Goal: Task Accomplishment & Management: Manage account settings

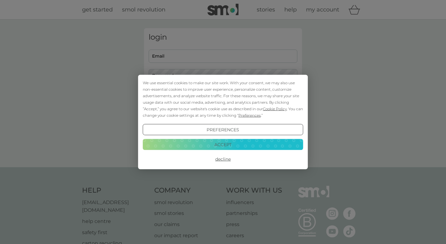
click at [226, 159] on button "Decline" at bounding box center [223, 159] width 161 height 11
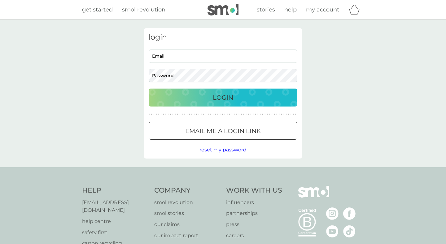
click at [197, 60] on input "Email" at bounding box center [223, 56] width 149 height 13
click at [181, 58] on input "Email" at bounding box center [223, 56] width 149 height 13
type input "[EMAIL_ADDRESS][DOMAIN_NAME]"
click at [149, 89] on button "Login" at bounding box center [223, 98] width 149 height 18
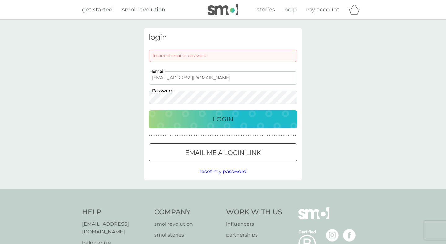
click at [149, 110] on button "Login" at bounding box center [223, 119] width 149 height 18
click at [75, 75] on div "login Incorrect email or password [EMAIL_ADDRESS][DOMAIN_NAME] Email Password L…" at bounding box center [223, 105] width 446 height 170
click at [149, 110] on button "Login" at bounding box center [223, 119] width 149 height 18
click at [208, 150] on p "Email me a login link" at bounding box center [223, 153] width 76 height 10
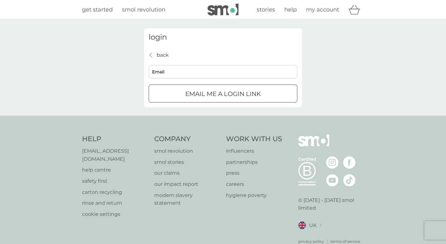
click at [178, 70] on input "Email" at bounding box center [223, 71] width 149 height 13
type input "[EMAIL_ADDRESS][DOMAIN_NAME]"
click at [177, 93] on div "Email me a login link" at bounding box center [223, 94] width 148 height 10
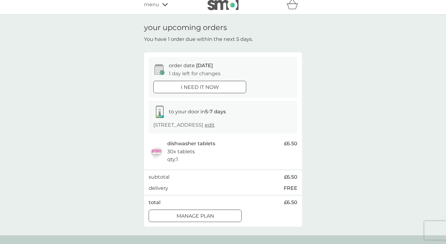
scroll to position [4, 0]
click at [193, 218] on div at bounding box center [195, 217] width 22 height 7
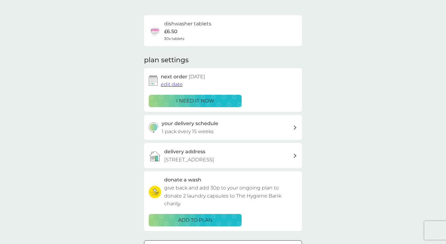
scroll to position [37, 0]
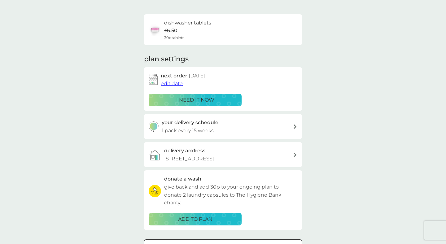
click at [171, 84] on span "edit date" at bounding box center [172, 84] width 22 height 6
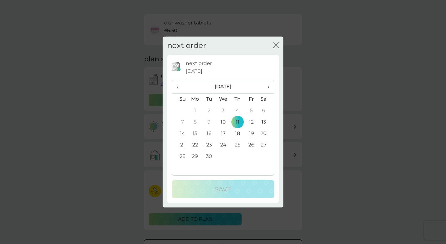
click at [267, 87] on span "›" at bounding box center [266, 86] width 6 height 13
click at [195, 122] on td "3" at bounding box center [195, 122] width 14 height 11
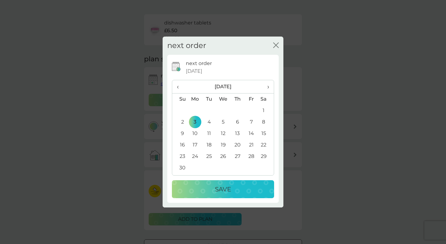
click at [233, 187] on div "Save" at bounding box center [223, 189] width 90 height 10
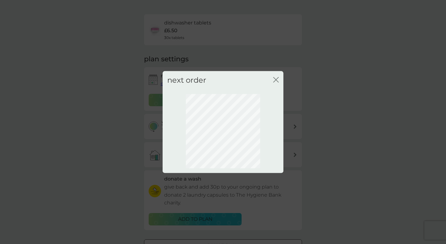
scroll to position [15, 0]
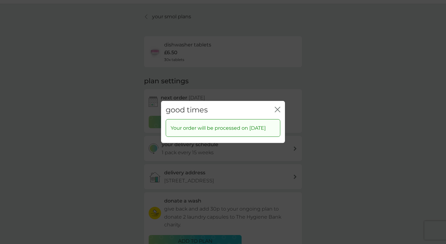
click at [279, 107] on icon "close" at bounding box center [279, 109] width 2 height 5
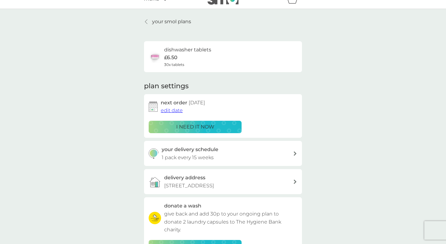
scroll to position [0, 0]
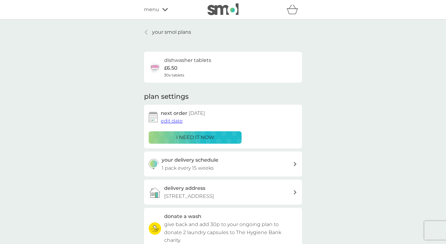
click at [167, 33] on p "your smol plans" at bounding box center [171, 32] width 39 height 8
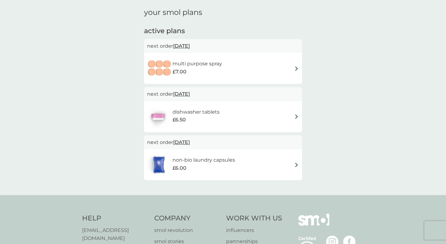
scroll to position [22, 0]
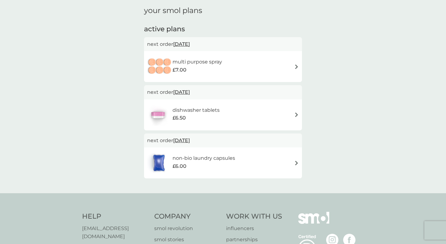
click at [232, 65] on div "multi purpose spray £7.00" at bounding box center [223, 67] width 152 height 22
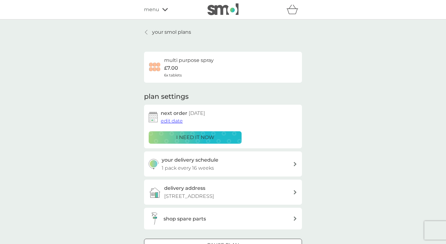
scroll to position [19, 0]
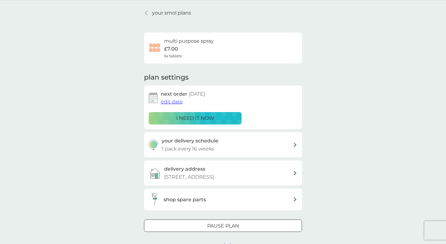
click at [178, 102] on span "edit date" at bounding box center [172, 102] width 22 height 6
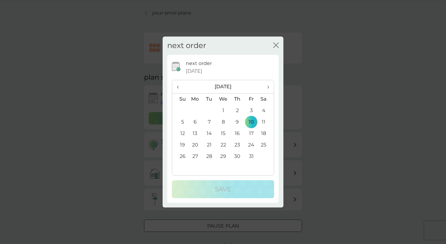
click at [269, 86] on span "›" at bounding box center [266, 86] width 6 height 13
click at [196, 135] on td "10" at bounding box center [195, 133] width 14 height 11
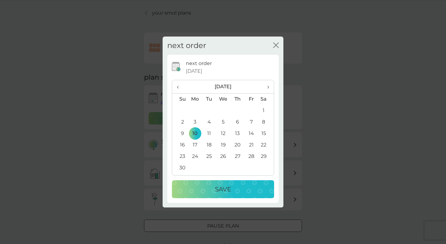
click at [233, 184] on div "Save" at bounding box center [223, 189] width 90 height 10
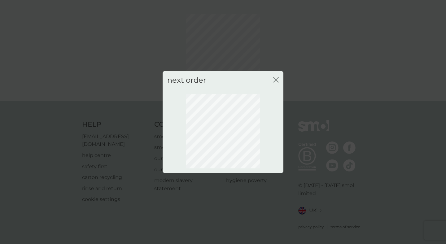
scroll to position [15, 0]
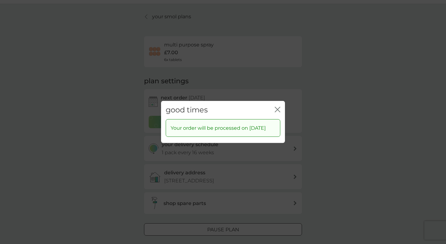
click at [278, 107] on icon "close" at bounding box center [279, 109] width 2 height 5
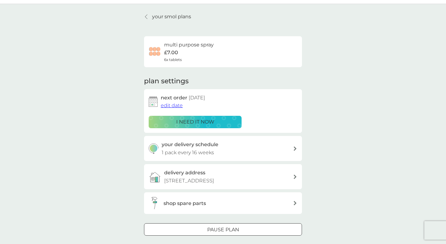
click at [170, 18] on p "your smol plans" at bounding box center [171, 17] width 39 height 8
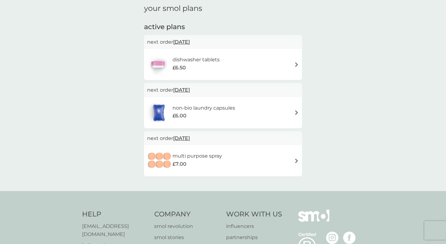
scroll to position [24, 0]
click at [177, 93] on span "9 Nov 2025" at bounding box center [181, 90] width 17 height 12
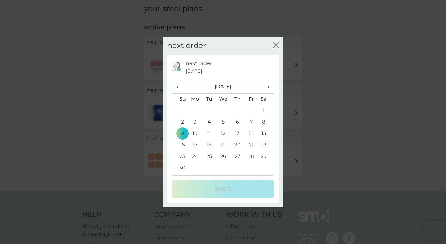
click at [178, 88] on span "‹" at bounding box center [180, 86] width 7 height 13
click at [180, 86] on span "‹" at bounding box center [180, 86] width 7 height 13
click at [275, 43] on icon "close" at bounding box center [276, 45] width 6 height 6
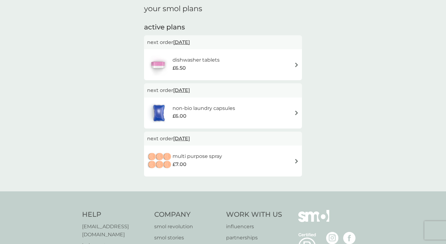
scroll to position [0, 0]
